Goal: Connect with others: Connect with other users

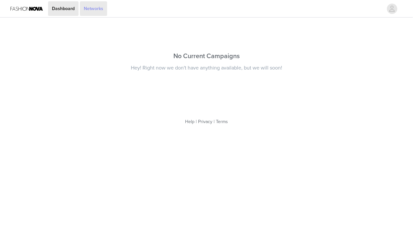
click at [103, 7] on link "Networks" at bounding box center [93, 8] width 27 height 15
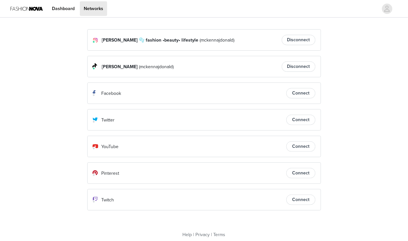
click at [302, 171] on button "Connect" at bounding box center [301, 173] width 29 height 10
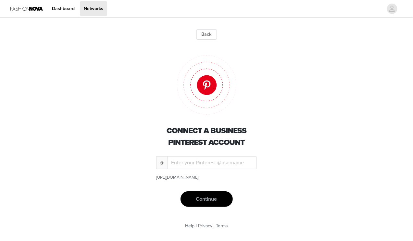
click at [242, 156] on div "Connect a Business Pinterest account @ [URL][DOMAIN_NAME] Continue" at bounding box center [207, 126] width 234 height 162
click at [234, 160] on input "text" at bounding box center [212, 162] width 90 height 13
type input "mckennajdonald"
click at [286, 153] on div "Connect a Business Pinterest account @ mckennajdonald [URL][DOMAIN_NAME] Contin…" at bounding box center [207, 126] width 234 height 162
click at [218, 197] on button "Continue" at bounding box center [207, 199] width 52 height 16
